Goal: Task Accomplishment & Management: Manage account settings

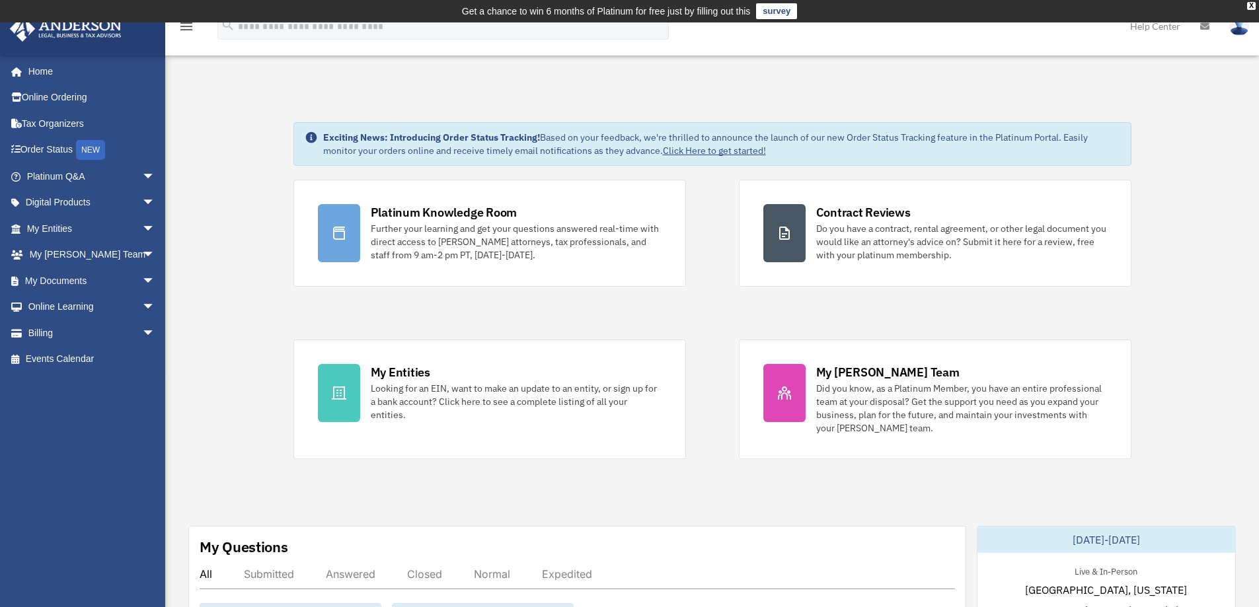
click at [42, 230] on link "My Entities arrow_drop_down" at bounding box center [92, 228] width 166 height 26
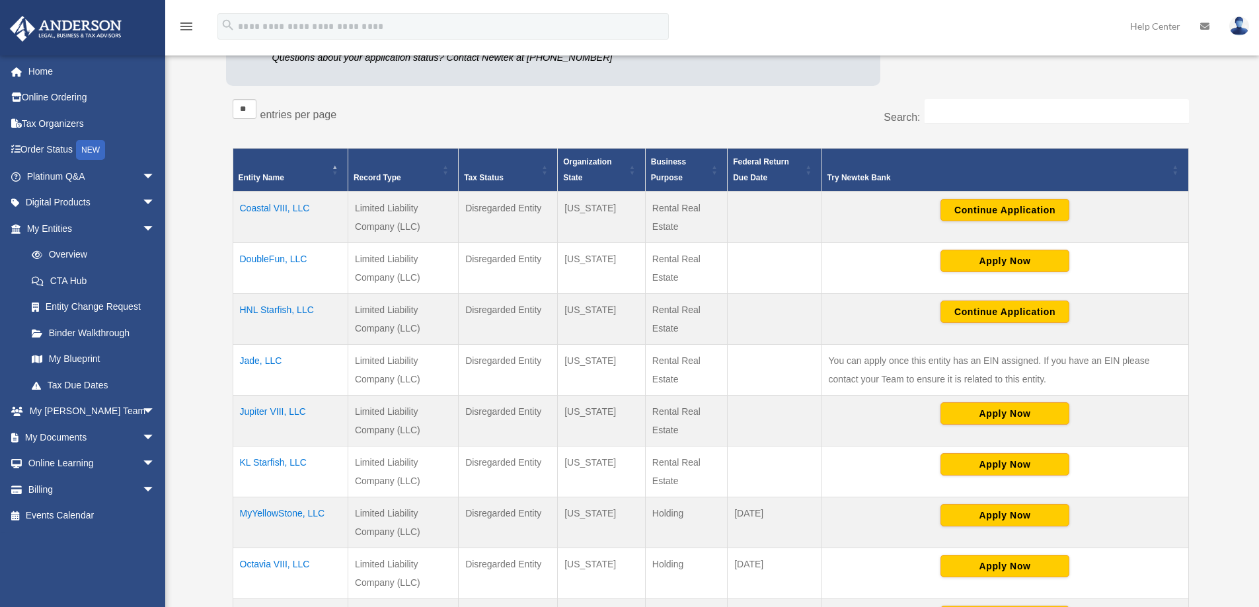
scroll to position [211, 0]
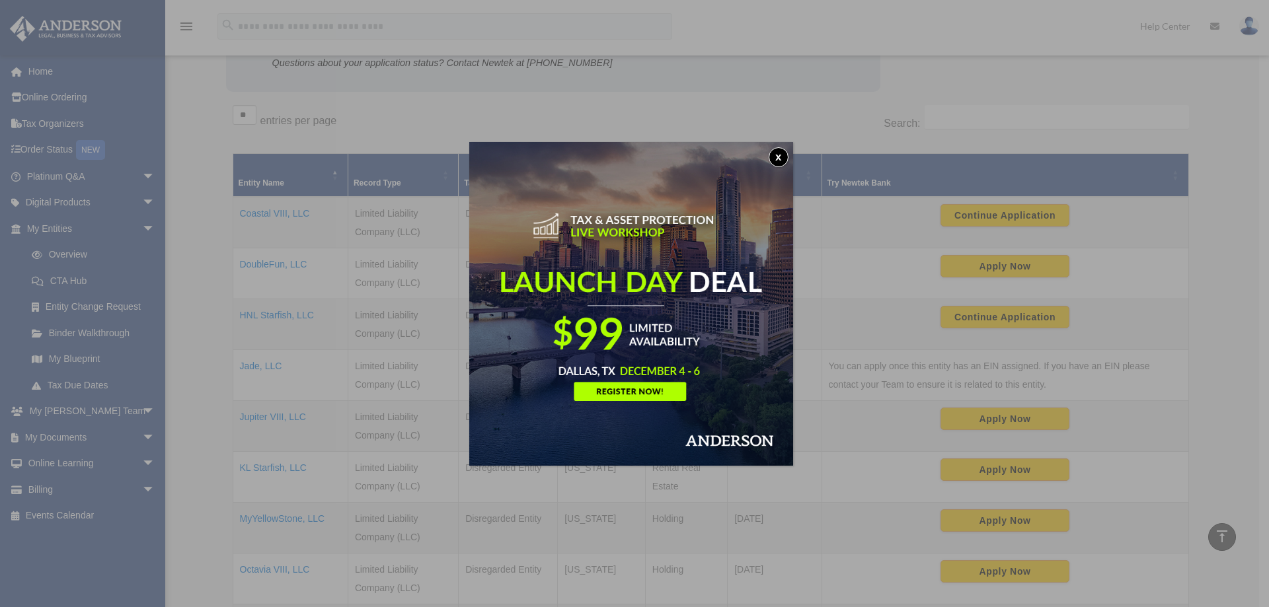
click at [783, 156] on button "x" at bounding box center [779, 157] width 20 height 20
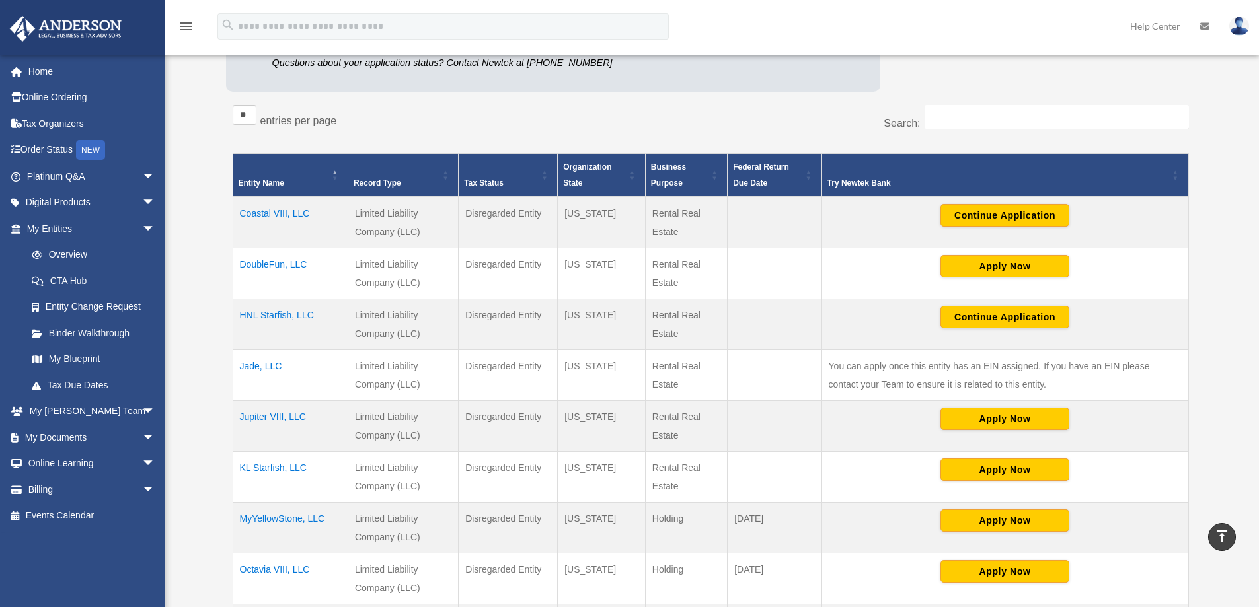
click at [1241, 26] on img at bounding box center [1239, 26] width 20 height 19
click at [1009, 118] on link "Logout" at bounding box center [1024, 115] width 132 height 27
